Goal: Information Seeking & Learning: Learn about a topic

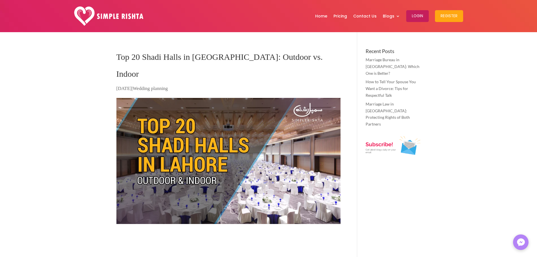
type textarea "*********"
type input "******"
type input "*******"
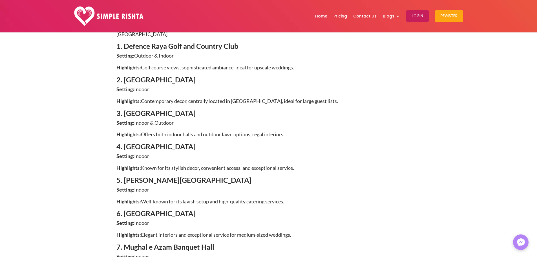
scroll to position [366, 0]
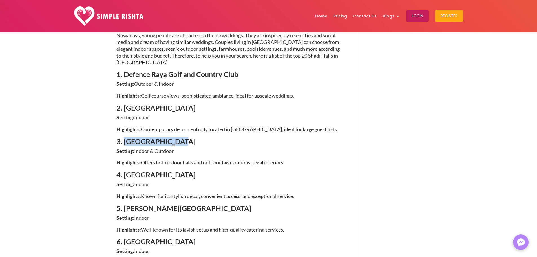
drag, startPoint x: 125, startPoint y: 115, endPoint x: 173, endPoint y: 115, distance: 48.5
click at [173, 137] on span "3. [GEOGRAPHIC_DATA]" at bounding box center [155, 141] width 79 height 8
copy span "[GEOGRAPHIC_DATA]"
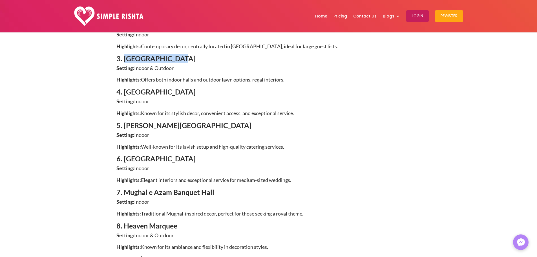
scroll to position [423, 0]
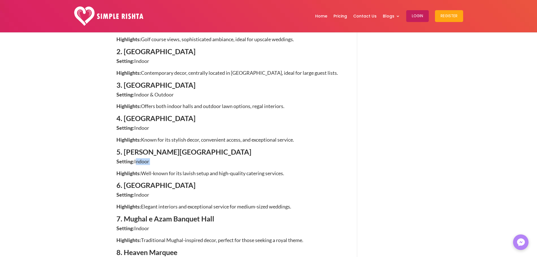
drag, startPoint x: 135, startPoint y: 138, endPoint x: 151, endPoint y: 138, distance: 16.3
click at [151, 158] on p "Setting: Indoor" at bounding box center [228, 164] width 224 height 12
copy p "Indoor"
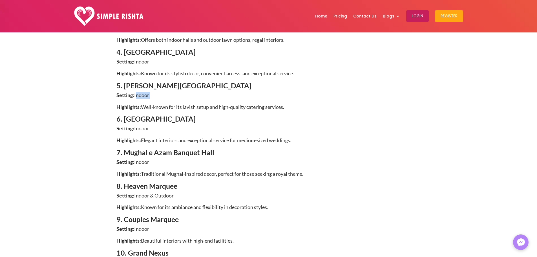
scroll to position [507, 0]
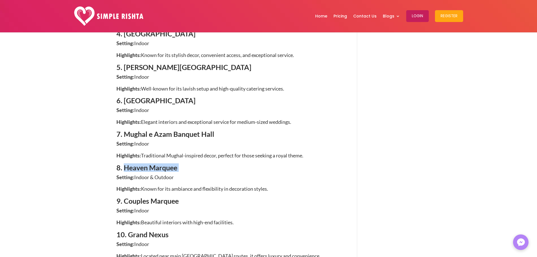
drag, startPoint x: 125, startPoint y: 143, endPoint x: 179, endPoint y: 142, distance: 53.8
click at [179, 164] on h4 "8. Heaven Marquee" at bounding box center [228, 169] width 224 height 10
copy h4 "Heaven Marquee"
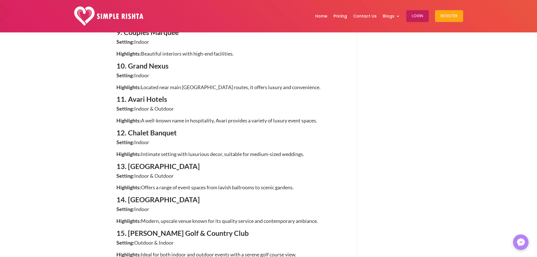
scroll to position [676, 0]
drag, startPoint x: 127, startPoint y: 74, endPoint x: 166, endPoint y: 75, distance: 39.2
click at [166, 94] on span "11. Avari Hotels" at bounding box center [141, 98] width 51 height 8
copy span "Avari Hotels"
